Goal: Find specific page/section: Find specific page/section

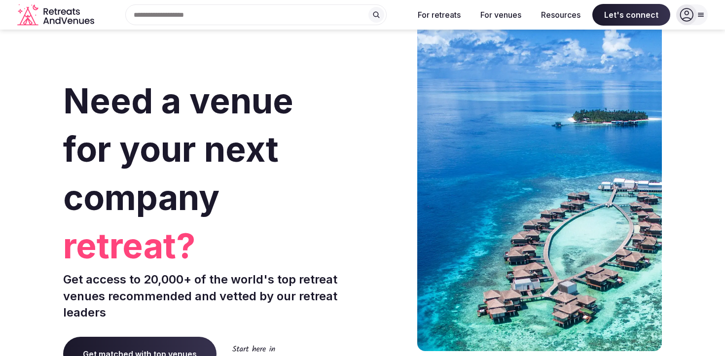
click at [696, 13] on div at bounding box center [686, 14] width 21 height 21
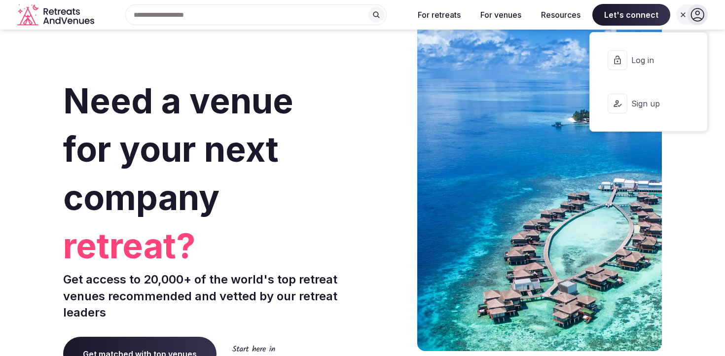
click at [652, 55] on span "Log in" at bounding box center [654, 60] width 47 height 11
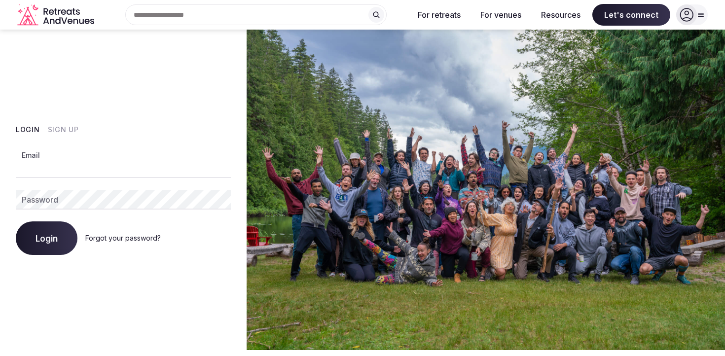
click at [63, 174] on input "Email" at bounding box center [123, 168] width 215 height 20
click at [62, 172] on input "Email" at bounding box center [123, 168] width 215 height 20
type input "**********"
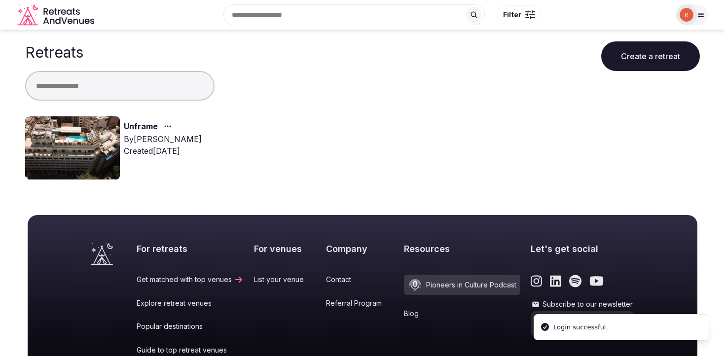
click at [87, 154] on img at bounding box center [72, 147] width 95 height 63
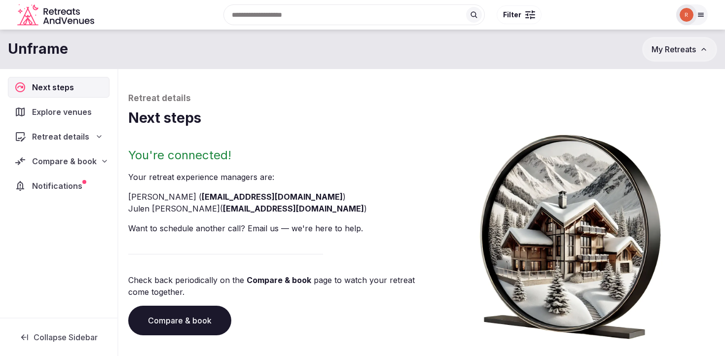
click at [93, 134] on div "Retreat details" at bounding box center [58, 137] width 89 height 12
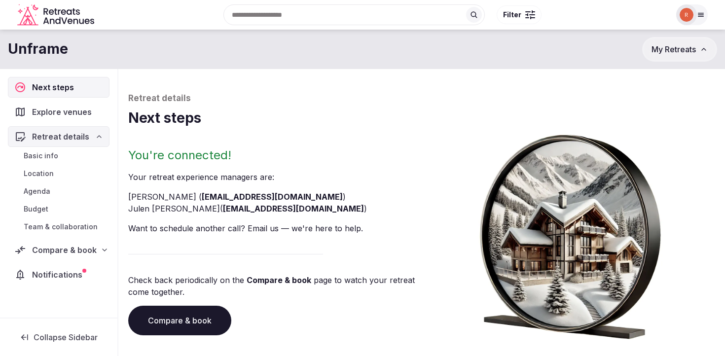
click at [37, 226] on span "Team & collaboration" at bounding box center [61, 227] width 74 height 10
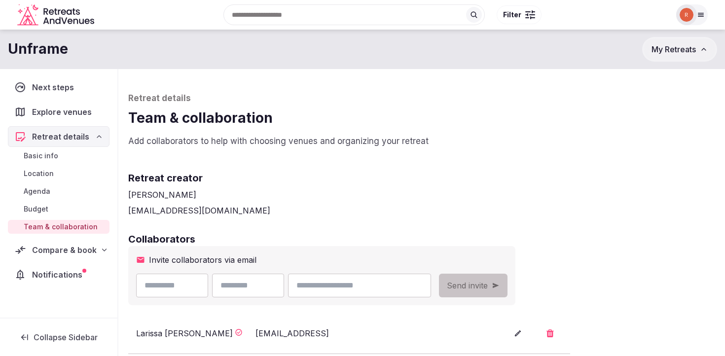
click at [62, 246] on span "Compare & book" at bounding box center [64, 250] width 64 height 12
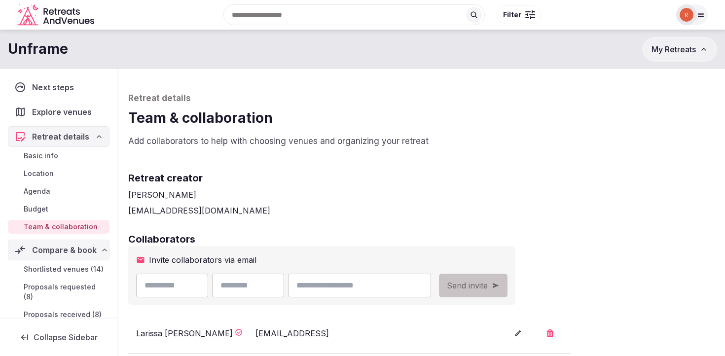
click at [73, 104] on div "Explore venues" at bounding box center [59, 112] width 102 height 21
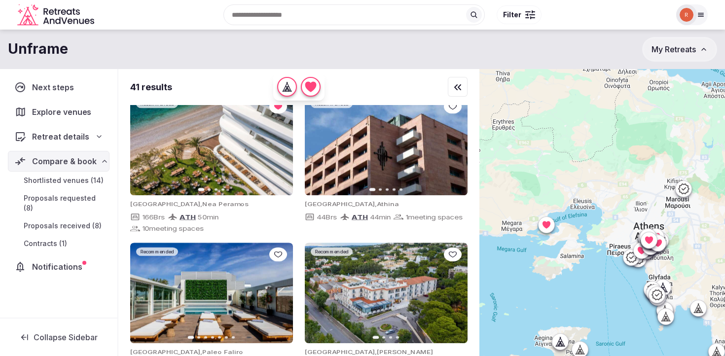
click at [65, 114] on span "Explore venues" at bounding box center [63, 112] width 63 height 12
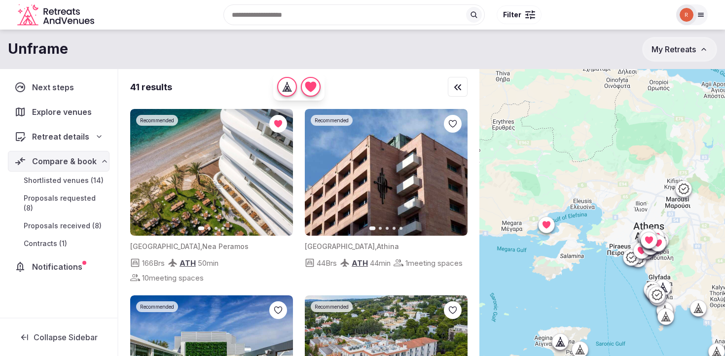
click at [65, 140] on span "Retreat details" at bounding box center [60, 137] width 57 height 12
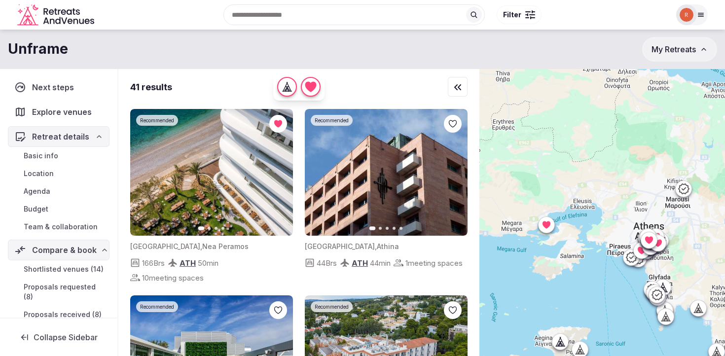
click at [39, 203] on link "Budget" at bounding box center [59, 209] width 102 height 14
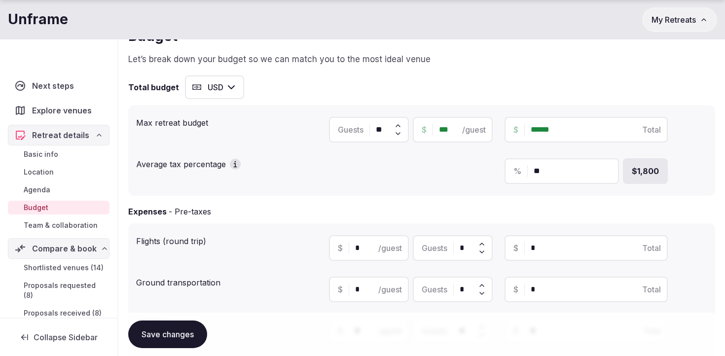
scroll to position [249, 0]
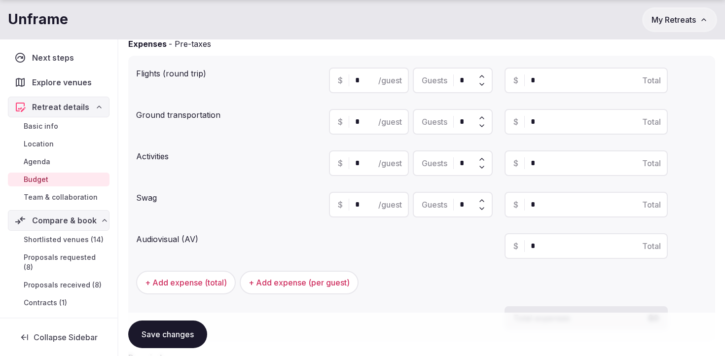
click at [77, 198] on span "Team & collaboration" at bounding box center [61, 197] width 74 height 10
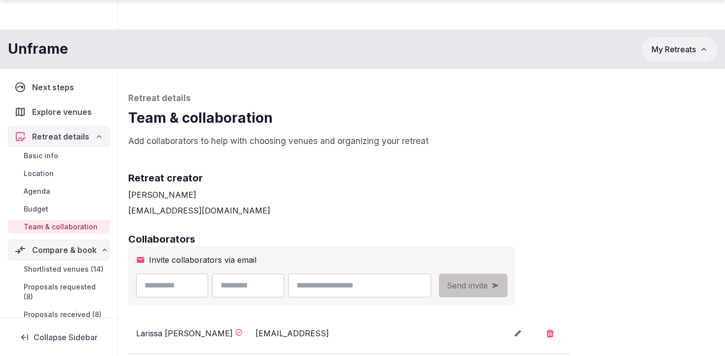
scroll to position [162, 0]
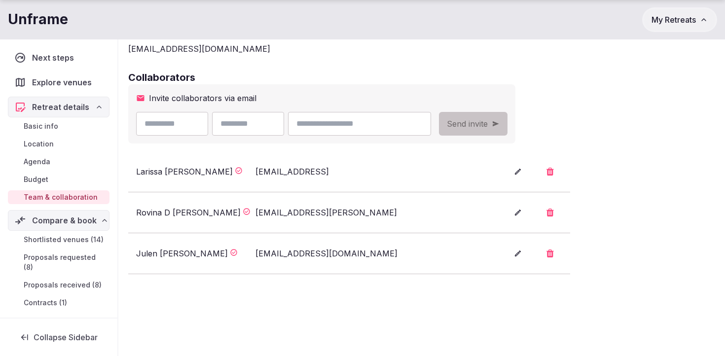
click at [71, 130] on link "Basic info" at bounding box center [59, 126] width 102 height 14
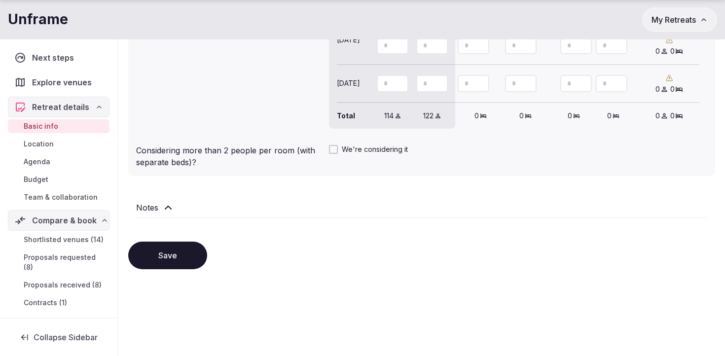
scroll to position [17, 0]
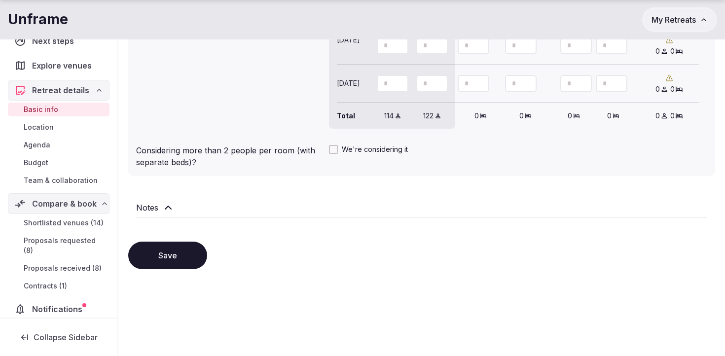
click at [66, 303] on span "Notifications" at bounding box center [59, 309] width 54 height 12
